Goal: Use online tool/utility: Utilize a website feature to perform a specific function

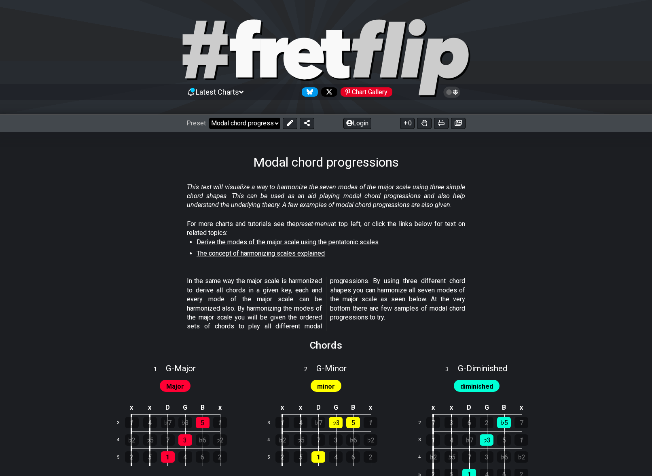
click at [276, 124] on select "Welcome to #fretflip! Initial Preset Custom Preset Minor Pentatonic Major Penta…" at bounding box center [244, 123] width 71 height 11
click at [209, 118] on select "Welcome to #fretflip! Initial Preset Custom Preset Minor Pentatonic Major Penta…" at bounding box center [244, 123] width 71 height 11
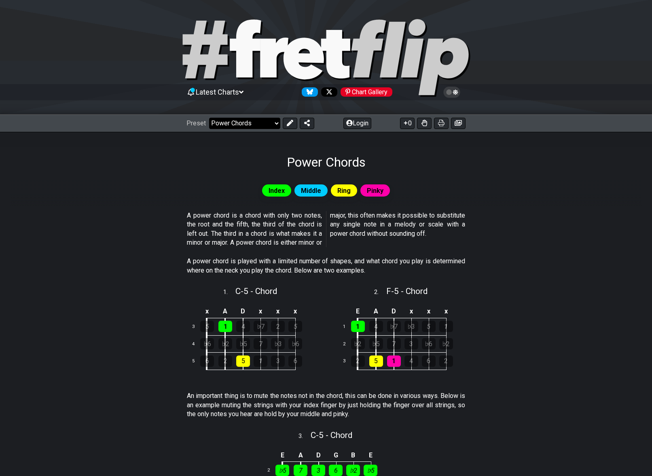
click at [275, 125] on select "Welcome to #fretflip! Initial Preset Custom Preset Minor Pentatonic Major Penta…" at bounding box center [244, 123] width 71 height 11
click at [209, 118] on select "Welcome to #fretflip! Initial Preset Custom Preset Minor Pentatonic Major Penta…" at bounding box center [244, 123] width 71 height 11
select select "/shell-voicings"
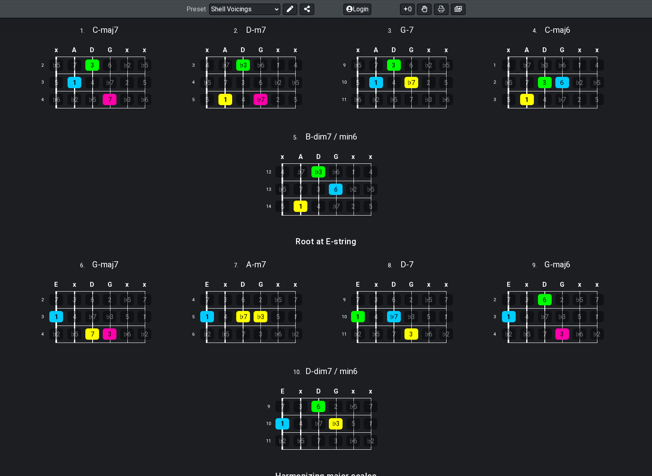
scroll to position [243, 0]
